Goal: Information Seeking & Learning: Learn about a topic

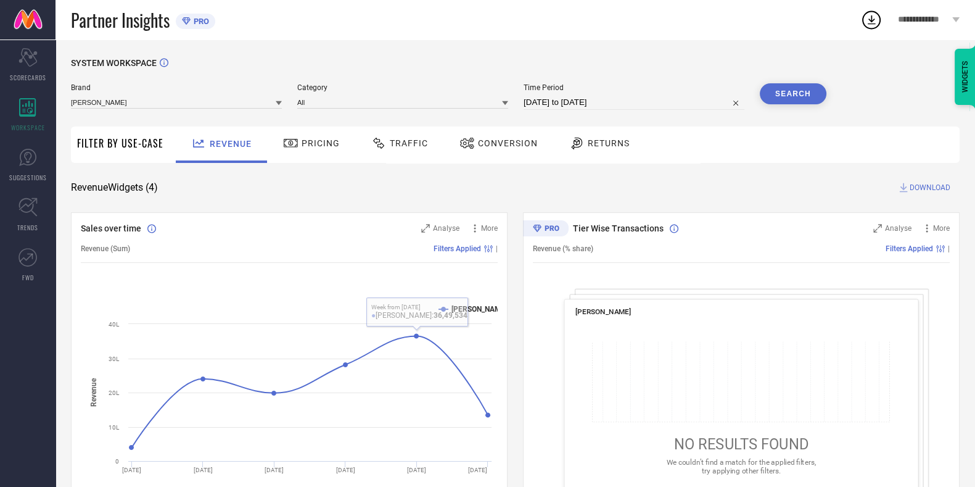
click at [403, 143] on span "Traffic" at bounding box center [409, 143] width 38 height 10
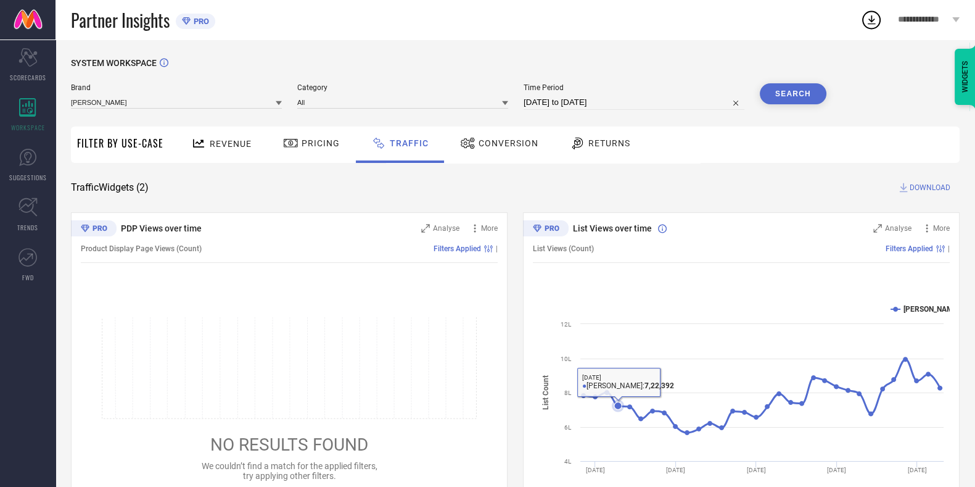
click at [622, 424] on rect at bounding box center [741, 399] width 417 height 210
